Goal: Task Accomplishment & Management: Use online tool/utility

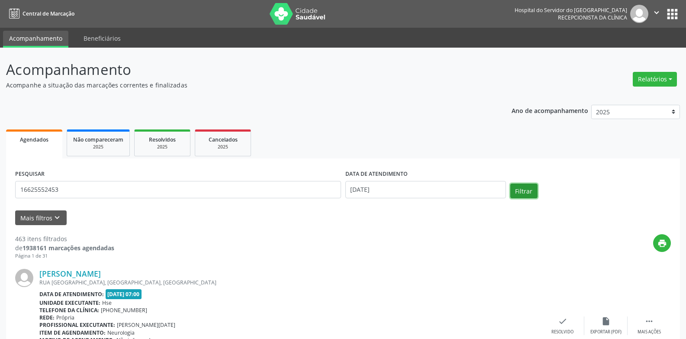
click at [519, 186] on button "Filtrar" at bounding box center [523, 190] width 27 height 15
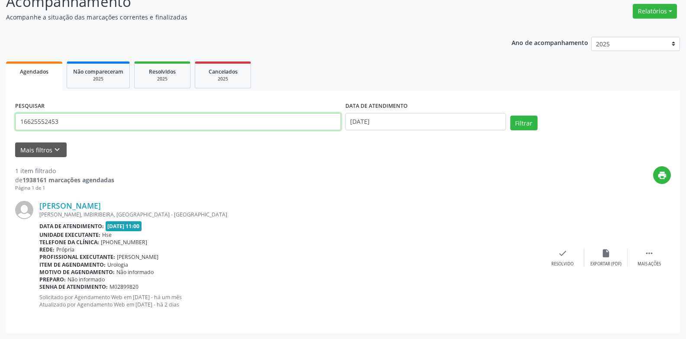
click at [68, 122] on input "16625552453" at bounding box center [178, 121] width 326 height 17
type input "1"
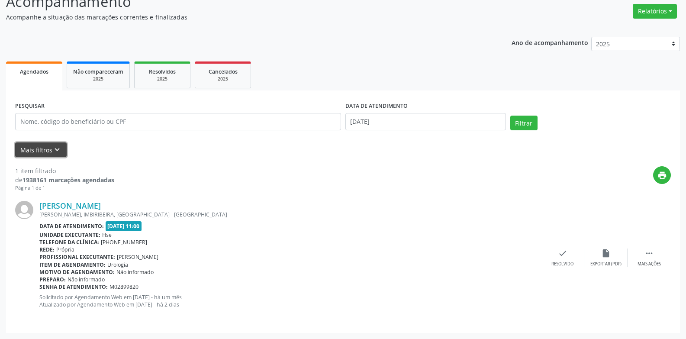
click at [35, 147] on button "Mais filtros keyboard_arrow_down" at bounding box center [40, 149] width 51 height 15
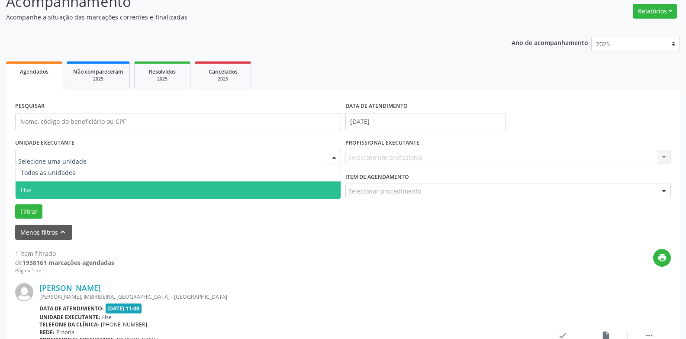
click at [49, 186] on span "Hse" at bounding box center [178, 189] width 325 height 17
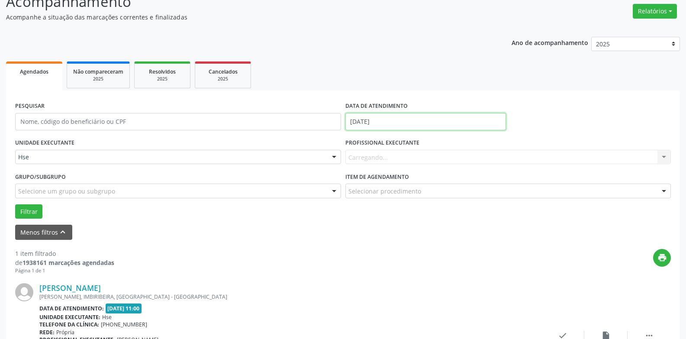
click at [422, 123] on input "[DATE]" at bounding box center [425, 121] width 161 height 17
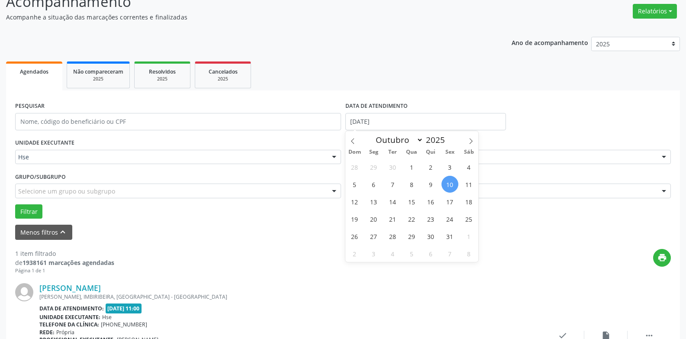
click at [450, 187] on span "10" at bounding box center [449, 184] width 17 height 17
type input "[DATE]"
click at [450, 186] on span "10" at bounding box center [449, 184] width 17 height 17
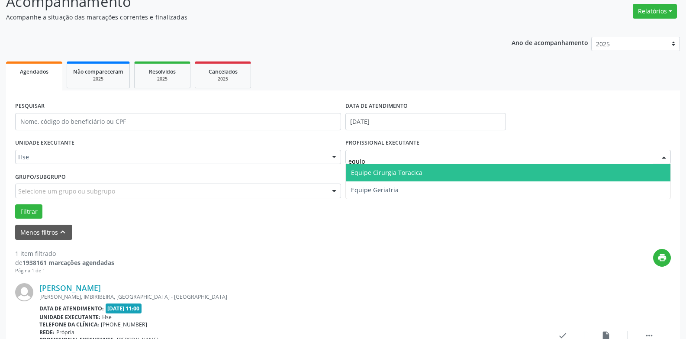
type input "equipe"
click at [408, 174] on span "Equipe Cirurgia Toracica" at bounding box center [386, 172] width 71 height 8
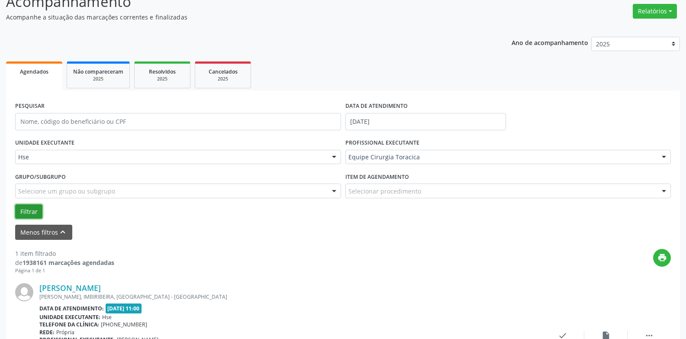
click at [22, 207] on button "Filtrar" at bounding box center [28, 211] width 27 height 15
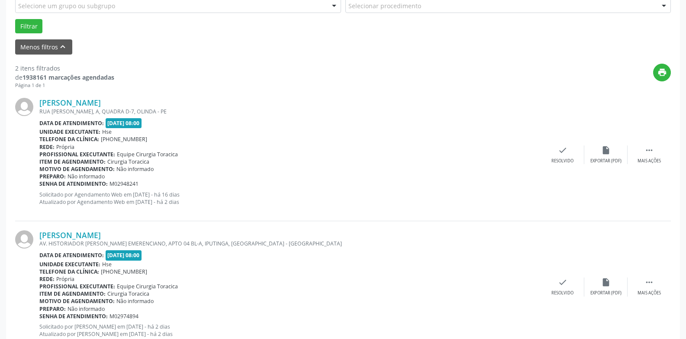
scroll to position [239, 0]
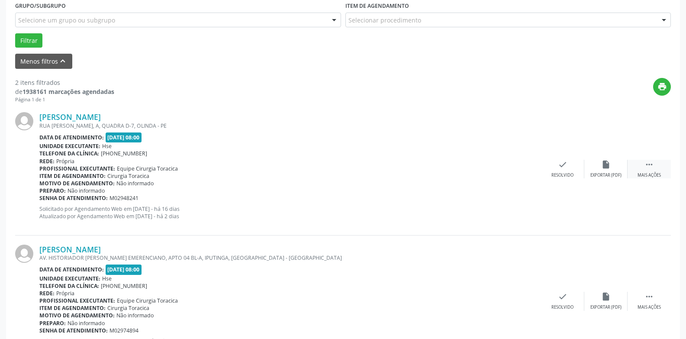
click at [648, 166] on icon "" at bounding box center [649, 165] width 10 height 10
click at [606, 171] on div "alarm_off Não compareceu" at bounding box center [605, 169] width 43 height 19
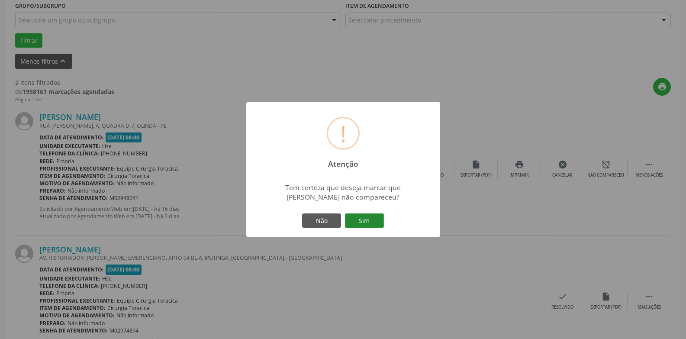
click at [365, 227] on button "Sim" at bounding box center [364, 220] width 39 height 15
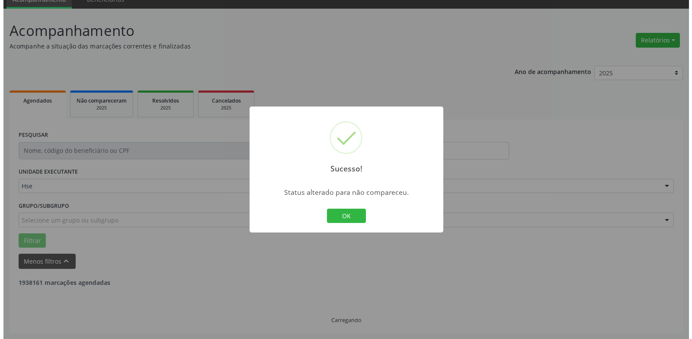
scroll to position [150, 0]
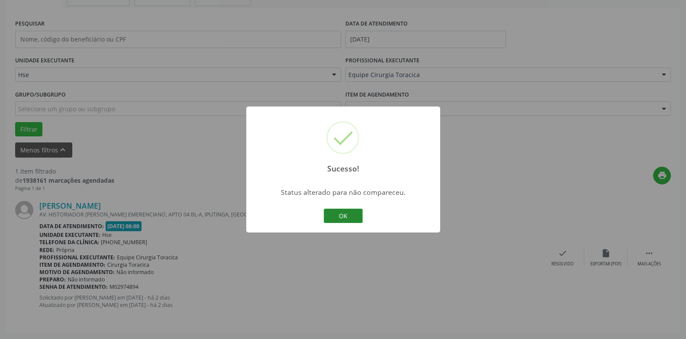
click at [340, 210] on button "OK" at bounding box center [343, 216] width 39 height 15
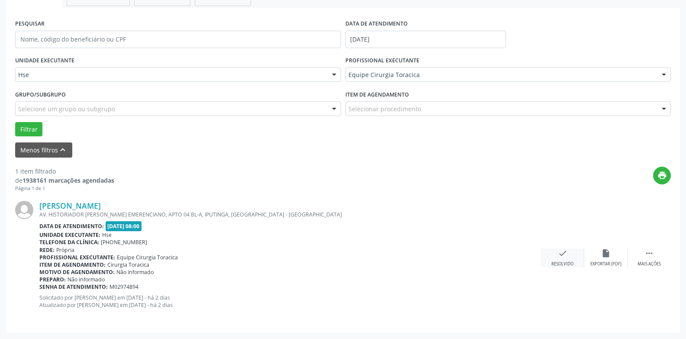
click at [567, 259] on div "check Resolvido" at bounding box center [562, 257] width 43 height 19
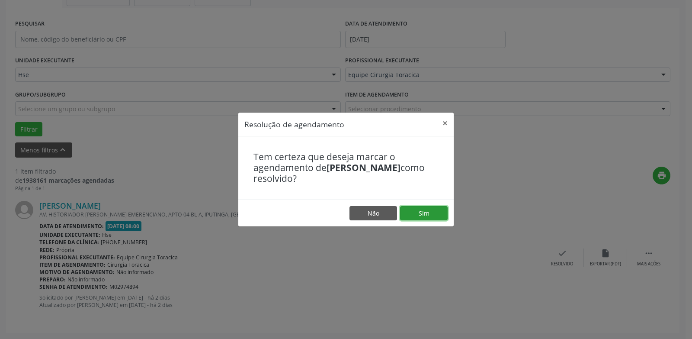
click at [423, 211] on button "Sim" at bounding box center [424, 213] width 48 height 15
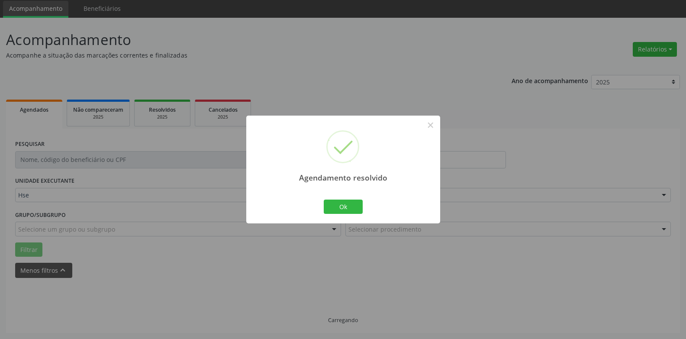
scroll to position [11, 0]
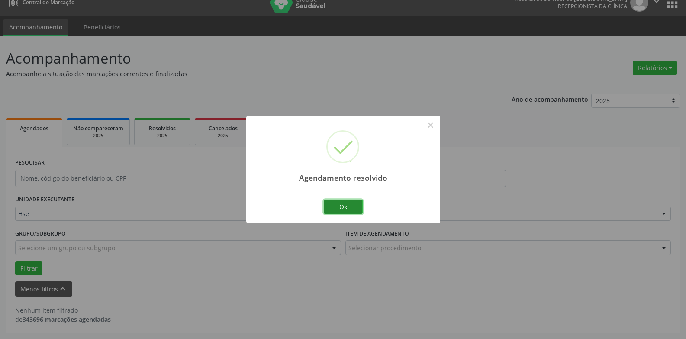
click at [348, 205] on button "Ok" at bounding box center [343, 206] width 39 height 15
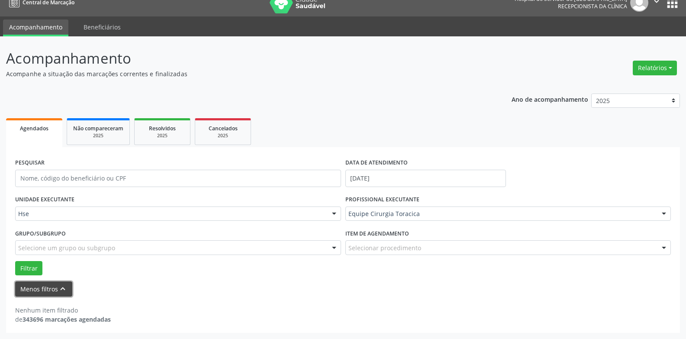
click at [29, 293] on button "Menos filtros keyboard_arrow_up" at bounding box center [43, 288] width 57 height 15
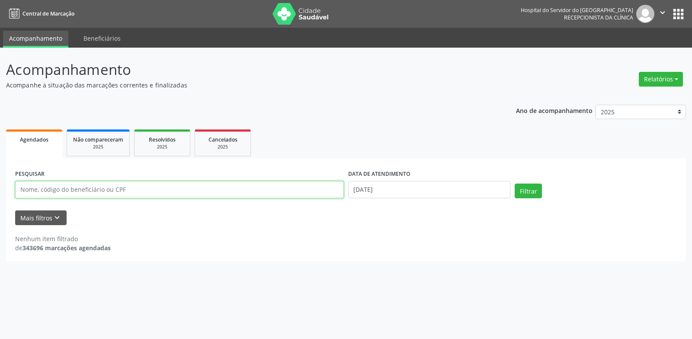
click at [34, 190] on input "text" at bounding box center [179, 189] width 329 height 17
type input "04173691408"
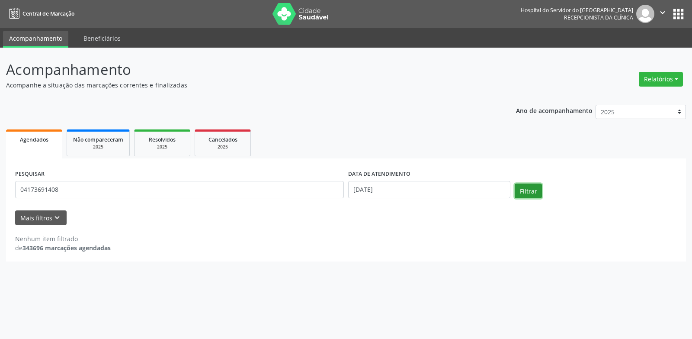
click at [534, 193] on button "Filtrar" at bounding box center [528, 190] width 27 height 15
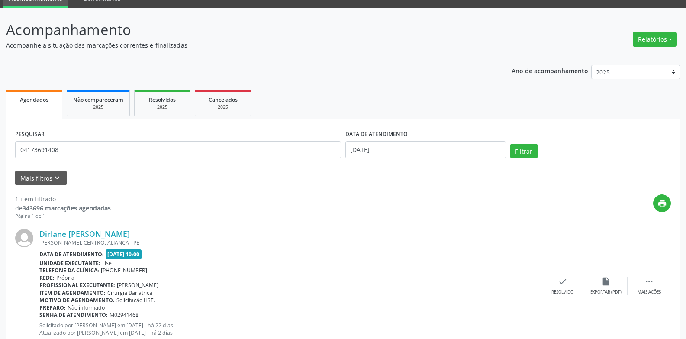
scroll to position [25, 0]
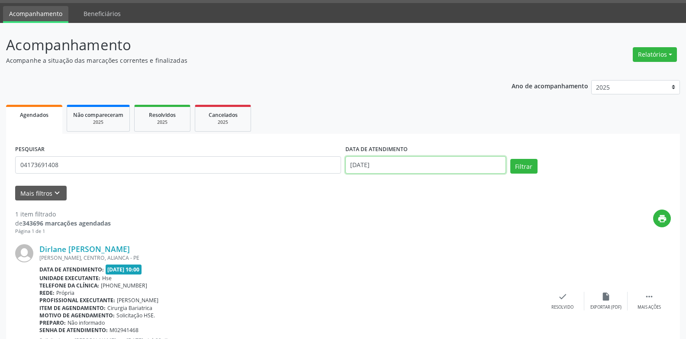
click at [386, 164] on input "[DATE]" at bounding box center [425, 164] width 161 height 17
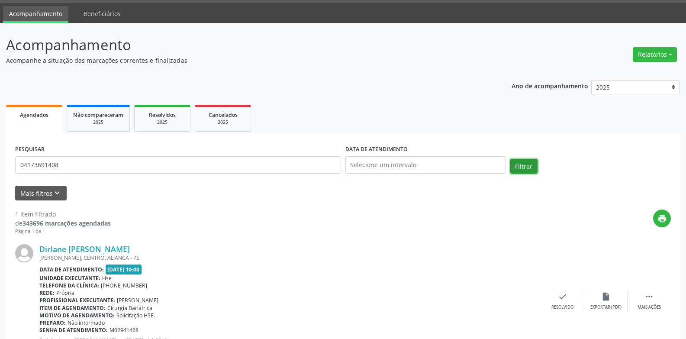
click at [518, 163] on button "Filtrar" at bounding box center [523, 166] width 27 height 15
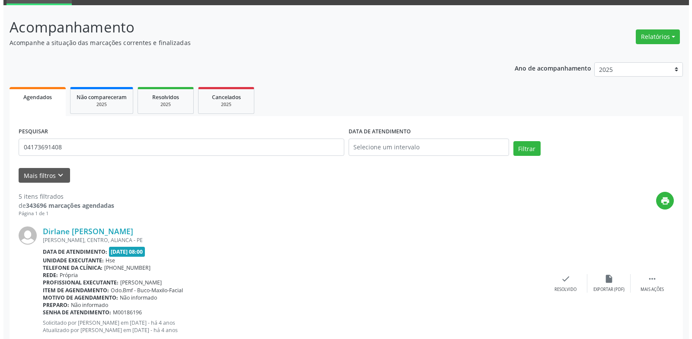
scroll to position [62, 0]
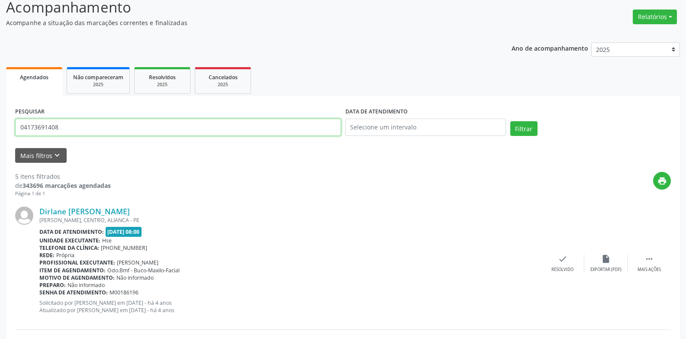
click at [119, 128] on input "04173691408" at bounding box center [178, 127] width 326 height 17
type input "0"
drag, startPoint x: 651, startPoint y: 21, endPoint x: 646, endPoint y: 32, distance: 11.8
click at [651, 21] on button "Relatórios" at bounding box center [655, 17] width 44 height 15
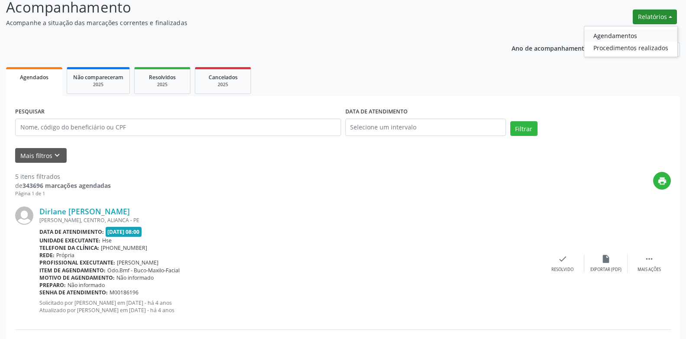
click at [642, 39] on link "Agendamentos" at bounding box center [630, 35] width 93 height 12
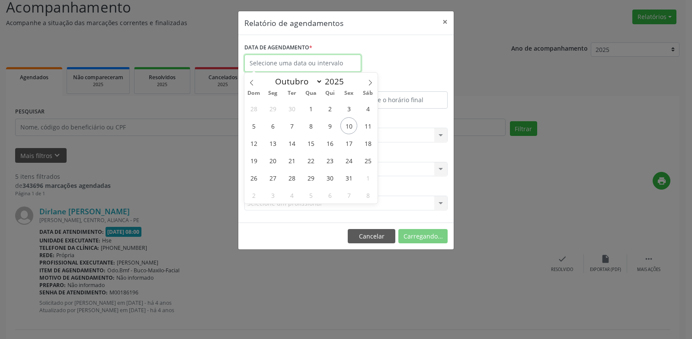
click at [317, 56] on input "text" at bounding box center [302, 63] width 117 height 17
click at [344, 126] on span "10" at bounding box center [349, 125] width 17 height 17
type input "[DATE]"
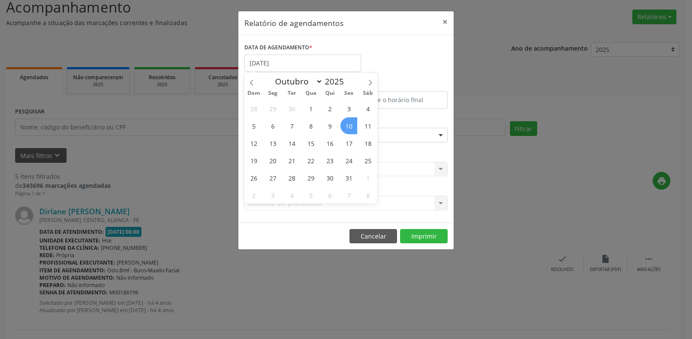
drag, startPoint x: 344, startPoint y: 126, endPoint x: 344, endPoint y: 138, distance: 12.1
click at [344, 128] on span "10" at bounding box center [349, 125] width 17 height 17
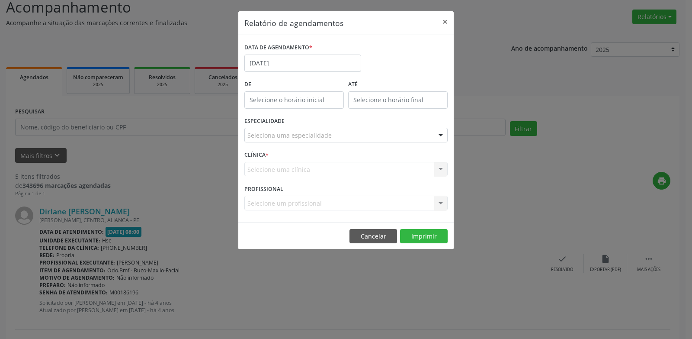
click at [344, 138] on div "Seleciona uma especialidade" at bounding box center [345, 135] width 203 height 15
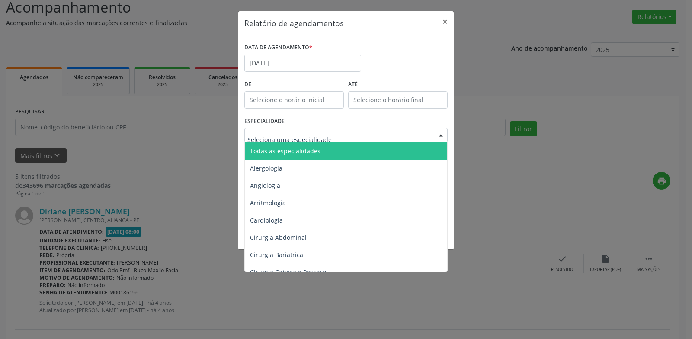
drag, startPoint x: 346, startPoint y: 148, endPoint x: 366, endPoint y: 174, distance: 32.1
click at [346, 149] on span "Todas as especialidades" at bounding box center [347, 150] width 204 height 17
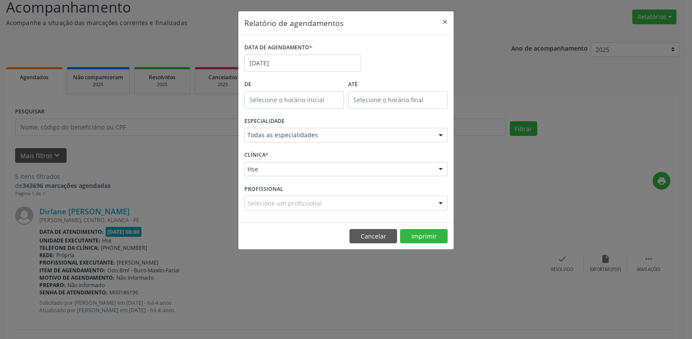
click at [419, 228] on footer "Cancelar Imprimir" at bounding box center [345, 235] width 215 height 27
click at [421, 236] on button "Imprimir" at bounding box center [424, 236] width 48 height 15
